Goal: Task Accomplishment & Management: Use online tool/utility

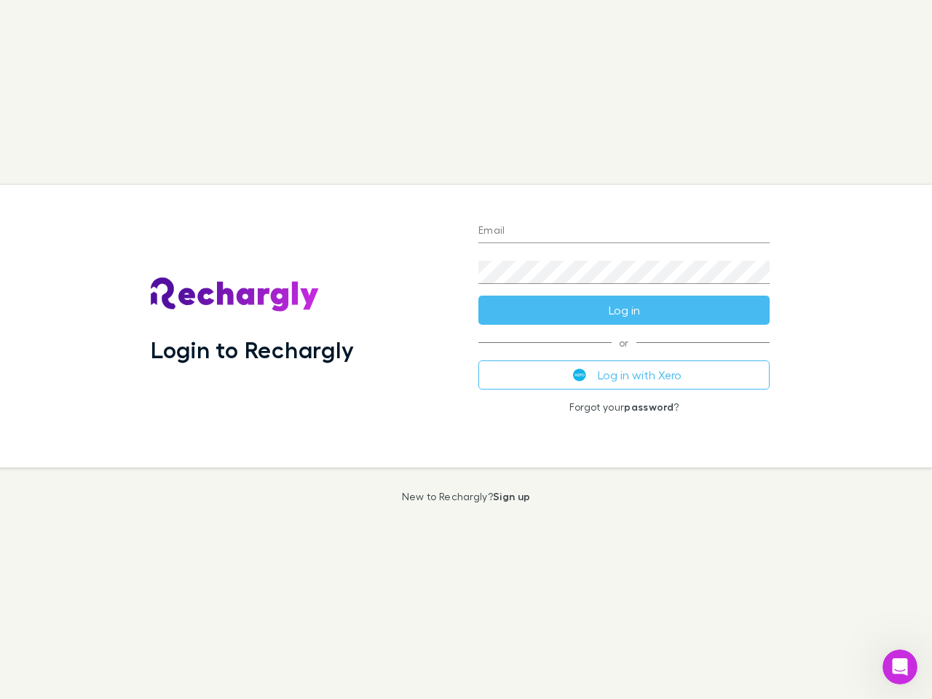
click at [466, 349] on div "Login to Rechargly" at bounding box center [303, 326] width 328 height 282
click at [624, 231] on input "Email" at bounding box center [623, 231] width 291 height 23
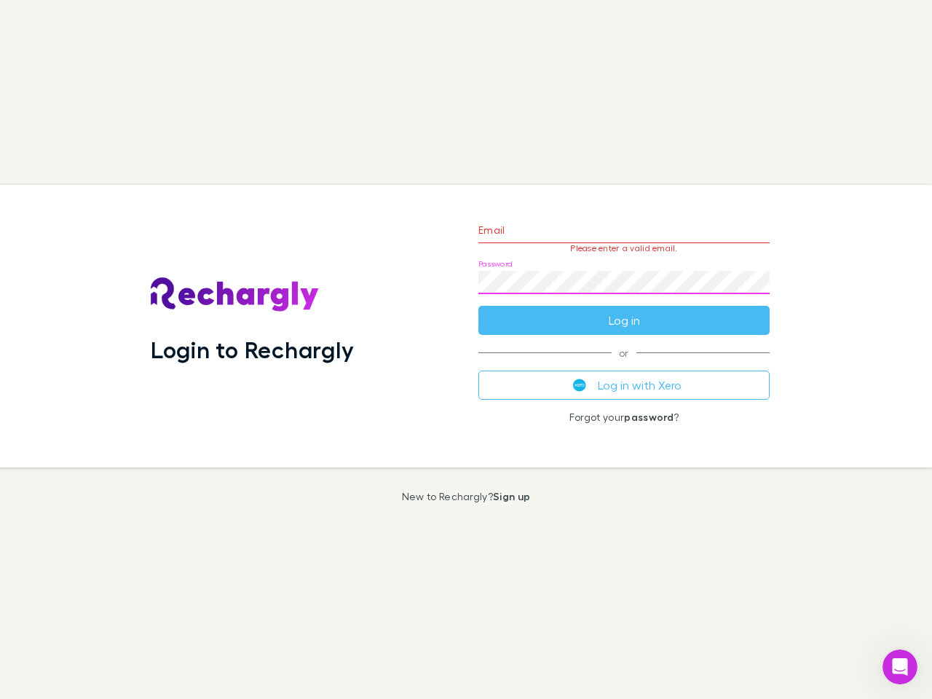
click at [624, 310] on form "Email Please enter a valid email. Password Log in" at bounding box center [623, 271] width 291 height 127
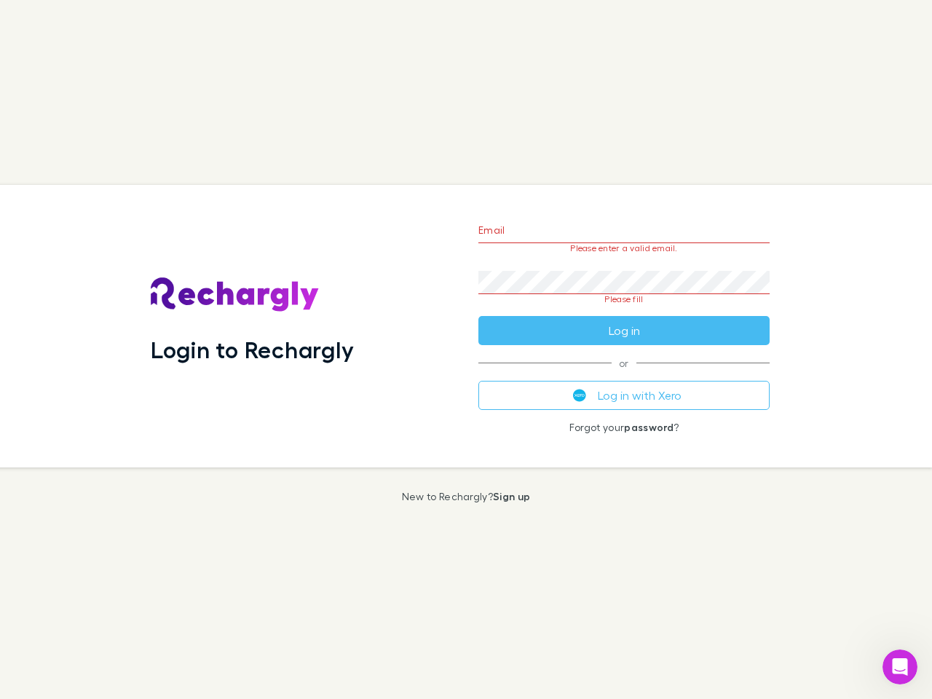
click at [624, 375] on div "Email Please enter a valid email. Password Please fill Log in or Log in with Xe…" at bounding box center [624, 326] width 314 height 282
click at [900, 667] on icon "Open Intercom Messenger" at bounding box center [900, 667] width 24 height 24
